Goal: Navigation & Orientation: Find specific page/section

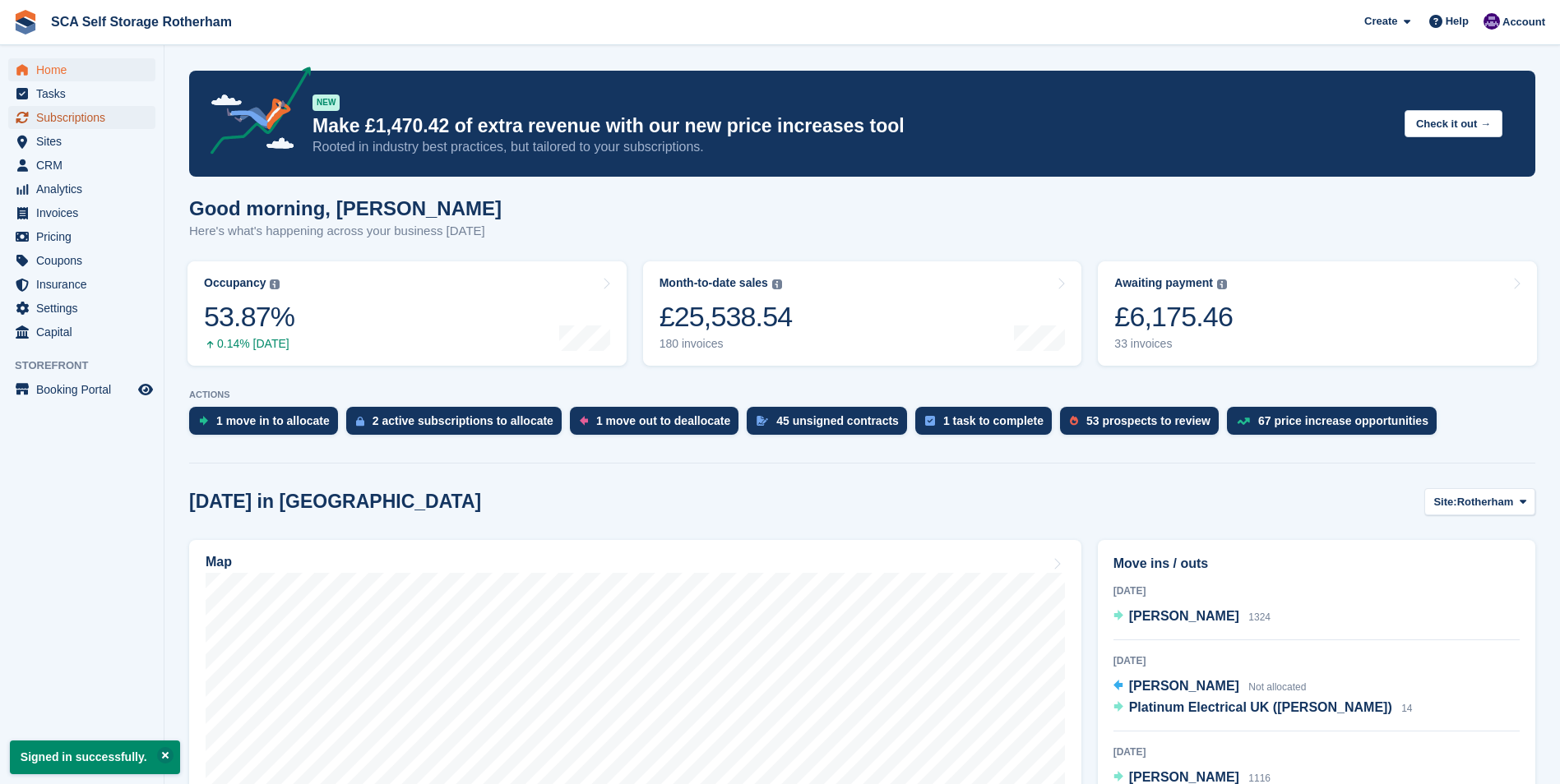
click at [107, 117] on span "Subscriptions" at bounding box center [85, 117] width 98 height 23
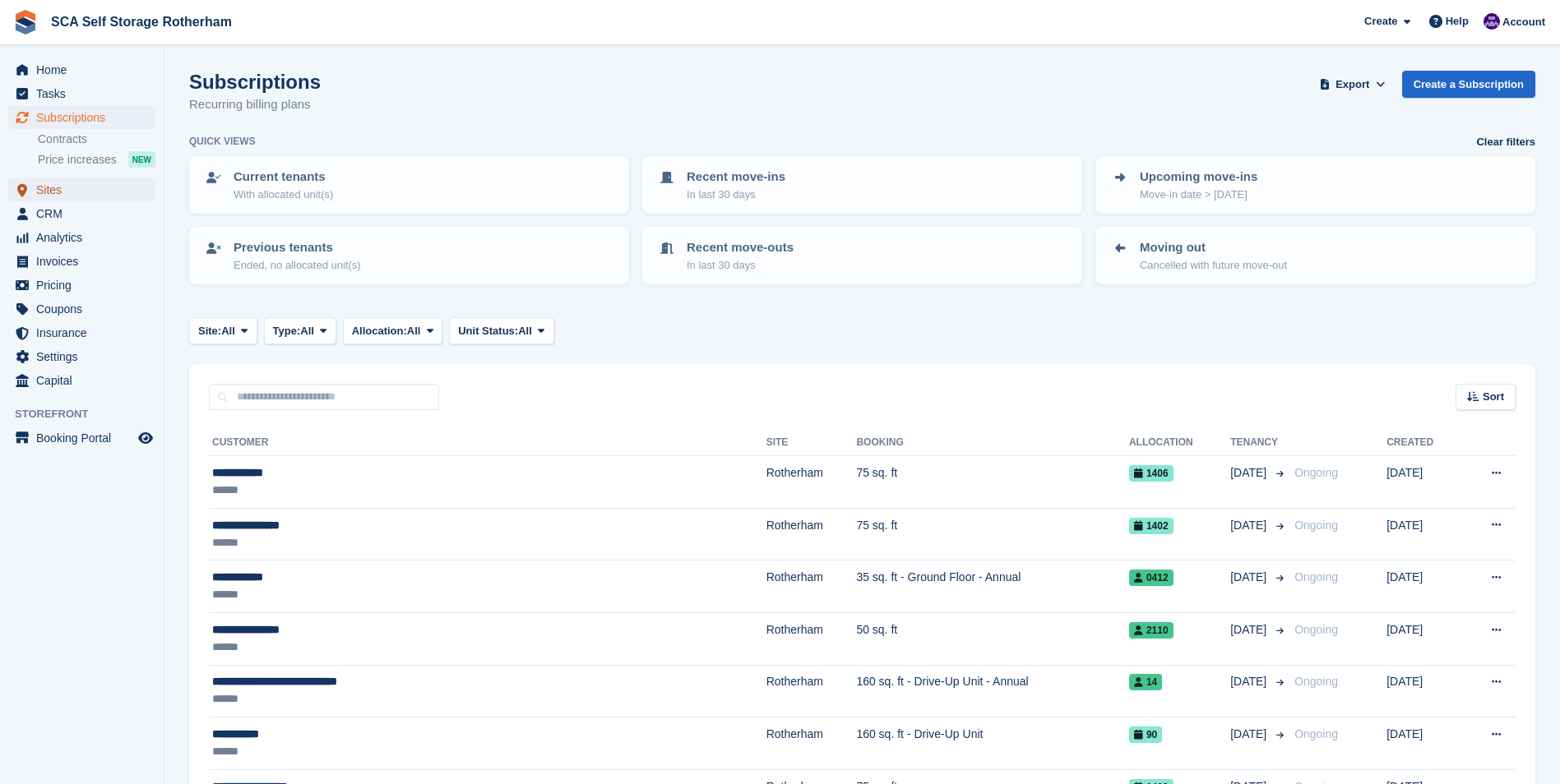
click at [88, 198] on span "Sites" at bounding box center [85, 190] width 98 height 23
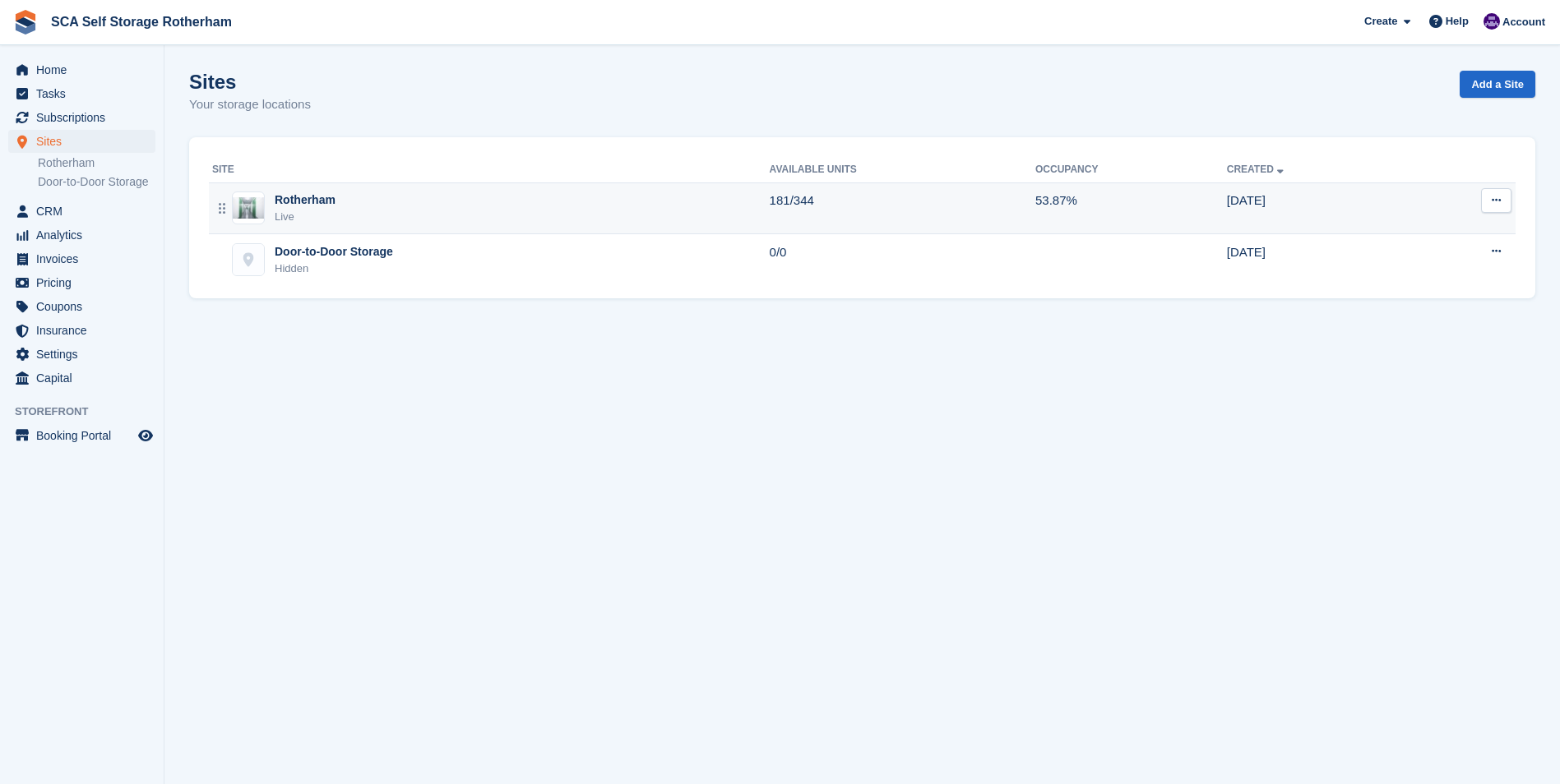
click at [376, 210] on div "Rotherham Live" at bounding box center [490, 208] width 557 height 34
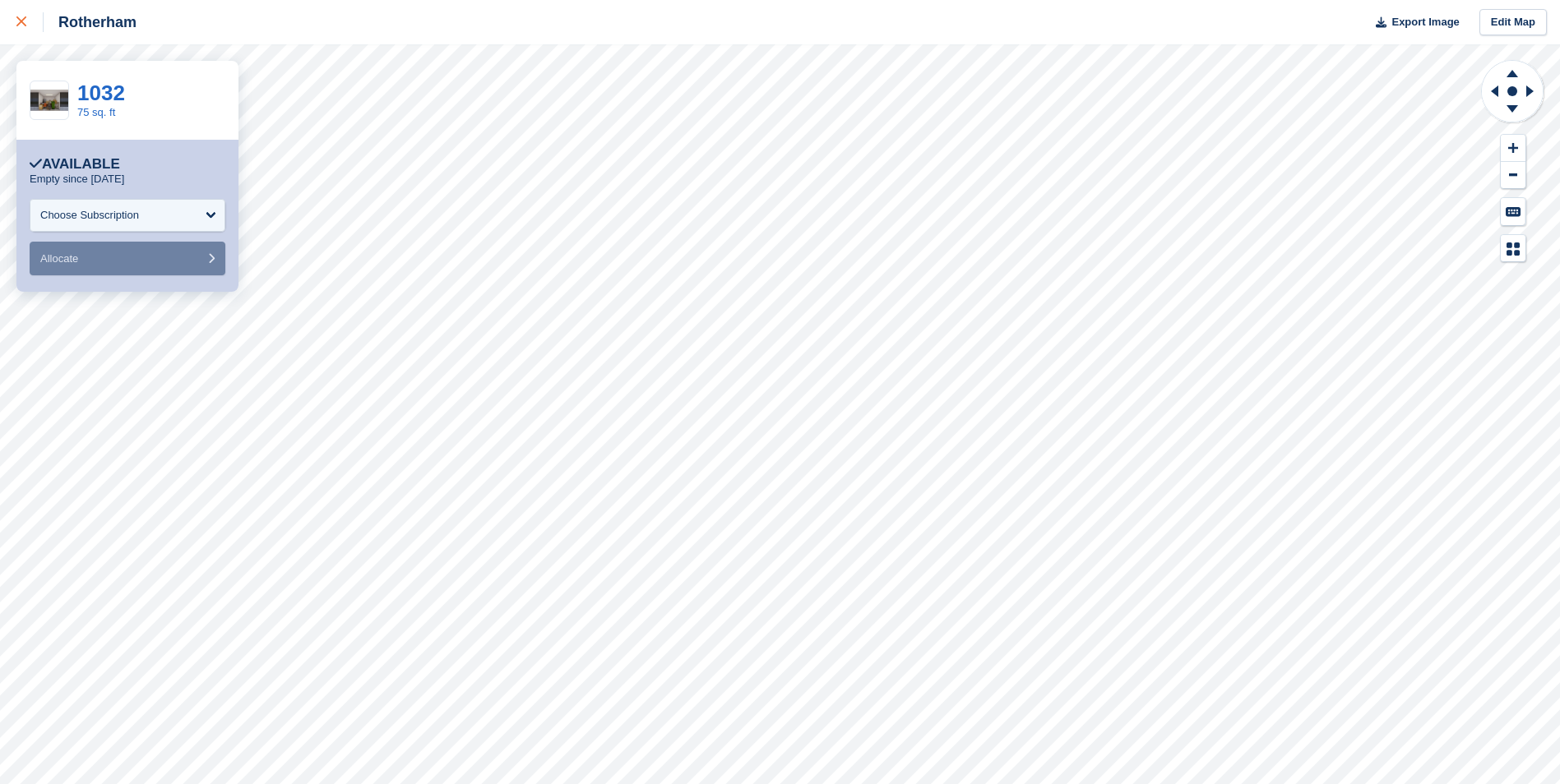
click at [17, 29] on div at bounding box center [30, 22] width 27 height 20
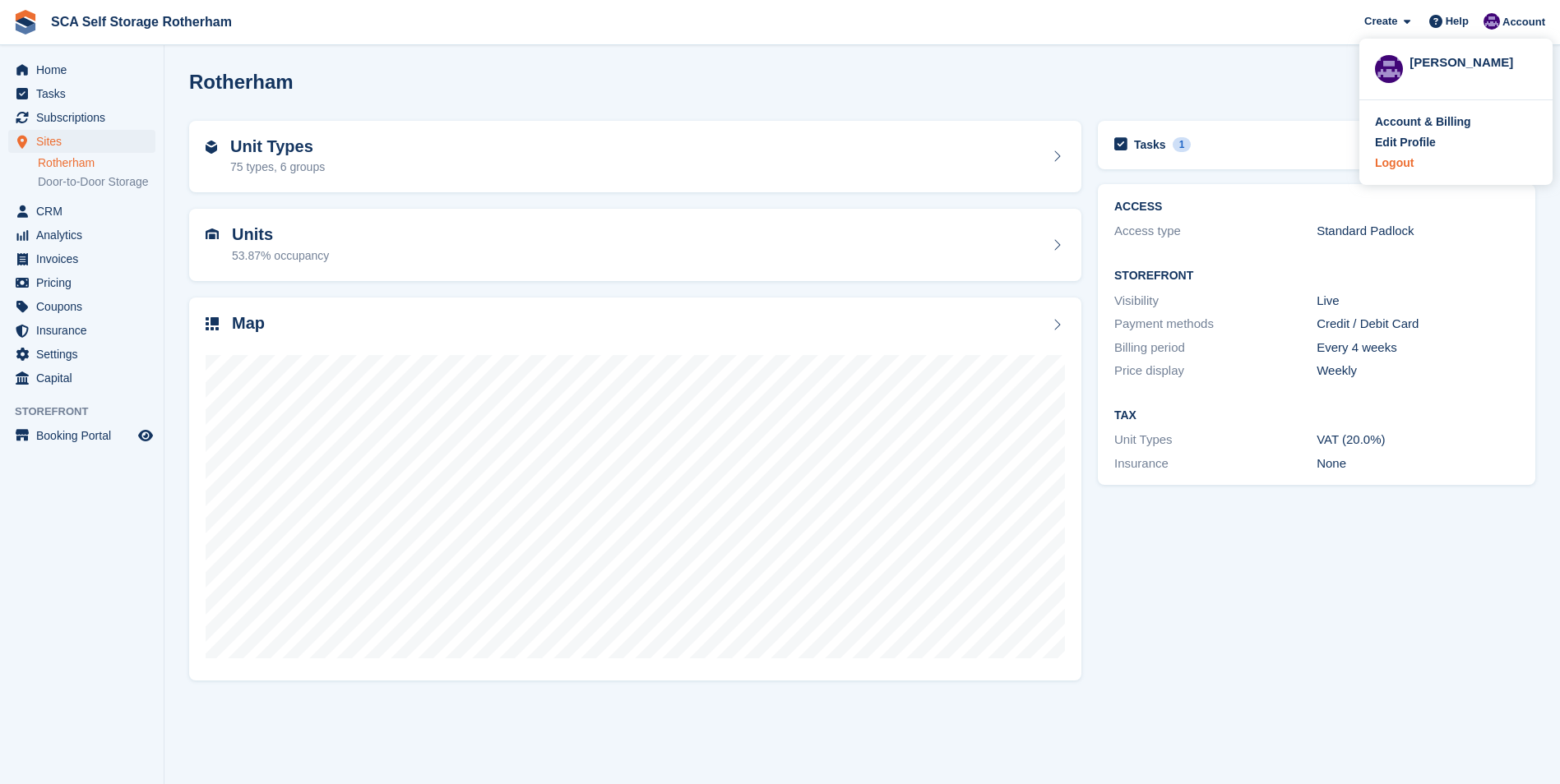
click at [1409, 160] on div "Logout" at bounding box center [1394, 163] width 39 height 17
